Goal: Information Seeking & Learning: Learn about a topic

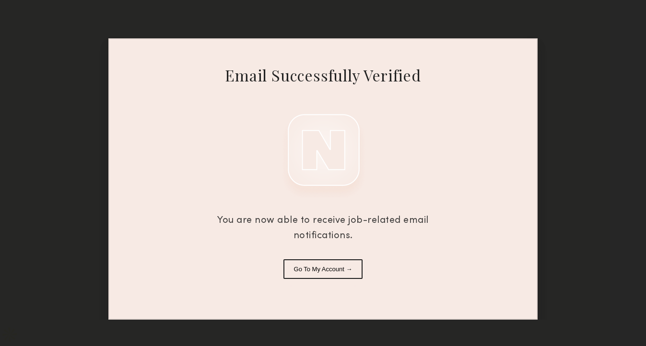
click at [339, 270] on button "Go To My Account →" at bounding box center [323, 269] width 80 height 20
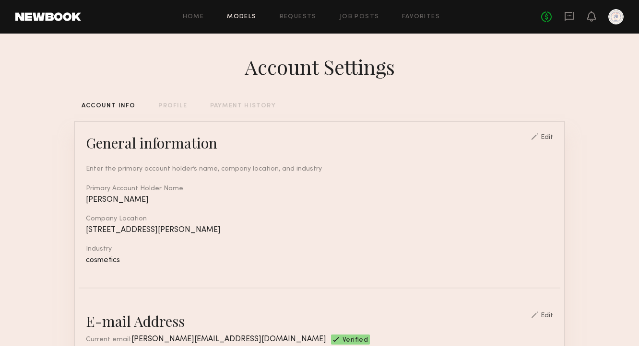
click at [237, 18] on link "Models" at bounding box center [241, 17] width 29 height 6
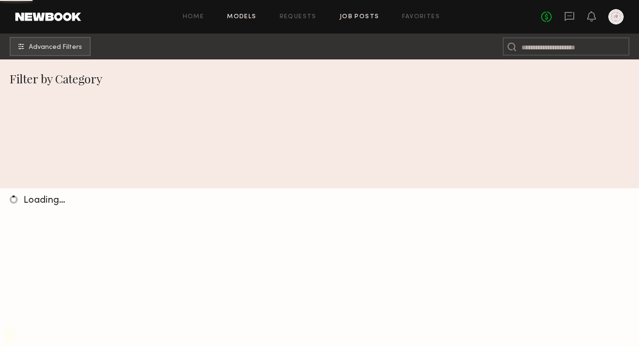
click at [358, 14] on link "Job Posts" at bounding box center [360, 17] width 40 height 6
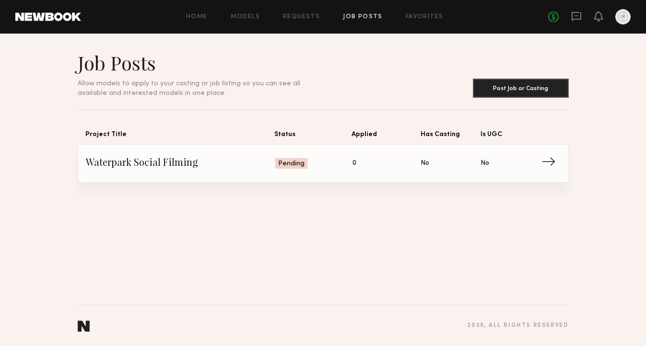
click at [547, 163] on span "→" at bounding box center [552, 163] width 20 height 14
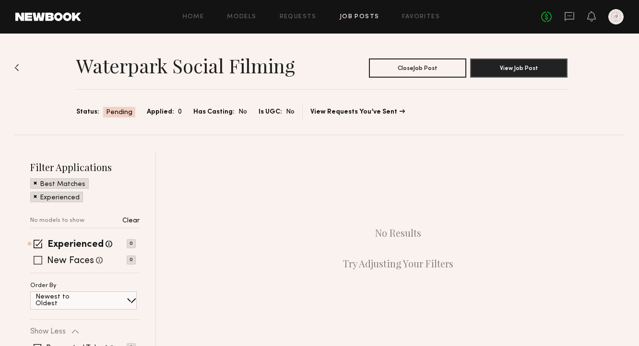
click at [39, 261] on span at bounding box center [38, 260] width 9 height 9
